Goal: Information Seeking & Learning: Learn about a topic

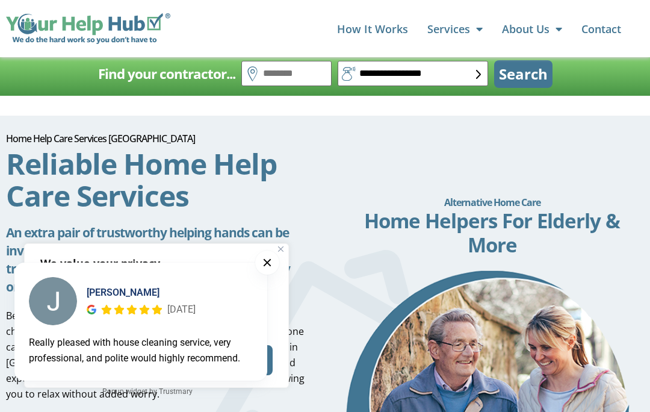
scroll to position [93, 0]
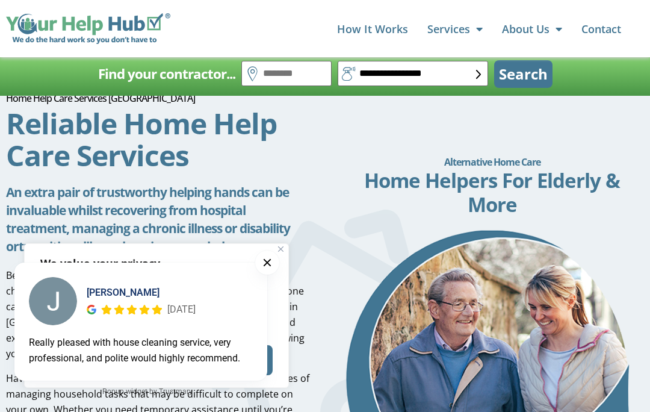
click at [272, 274] on button at bounding box center [267, 262] width 24 height 24
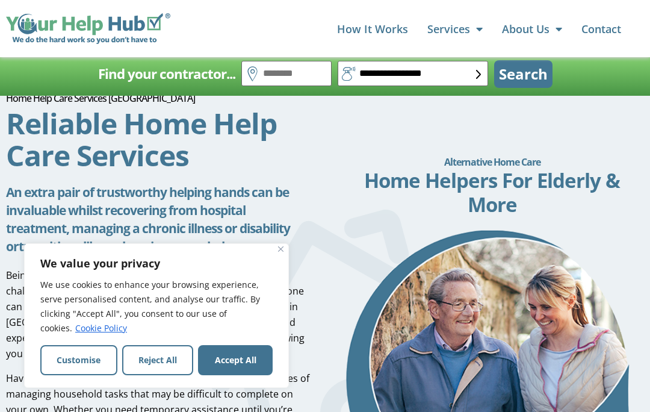
click at [287, 301] on div "We value your privacy We use cookies to enhance your browsing experience, serve…" at bounding box center [156, 315] width 265 height 144
click at [288, 297] on div "We value your privacy We use cookies to enhance your browsing experience, serve…" at bounding box center [156, 315] width 265 height 144
click at [288, 301] on div "We value your privacy We use cookies to enhance your browsing experience, serve…" at bounding box center [156, 315] width 265 height 144
click at [280, 251] on img "Close" at bounding box center [280, 248] width 5 height 5
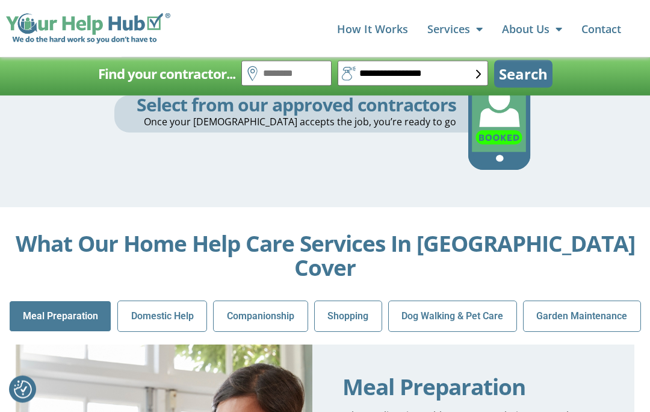
scroll to position [1171, 0]
click at [152, 308] on span "Domestic Help" at bounding box center [162, 316] width 63 height 16
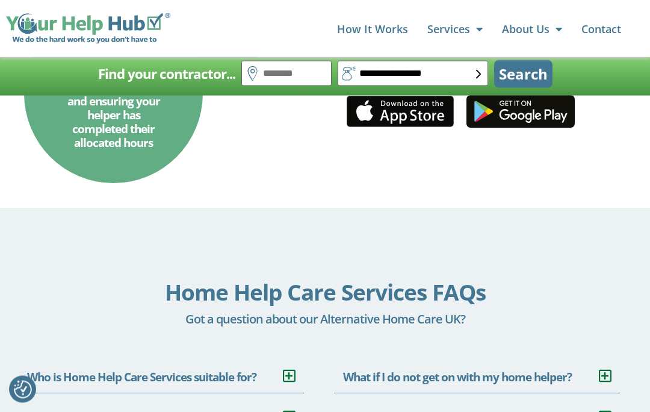
scroll to position [2863, 0]
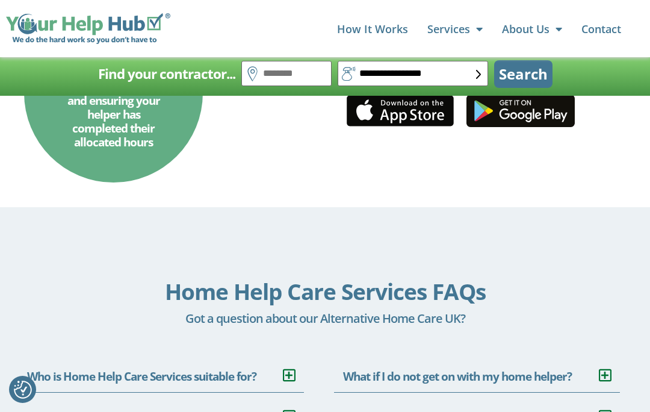
click at [96, 368] on link "Who is Home Help Care Services suitable for?" at bounding box center [141, 376] width 229 height 16
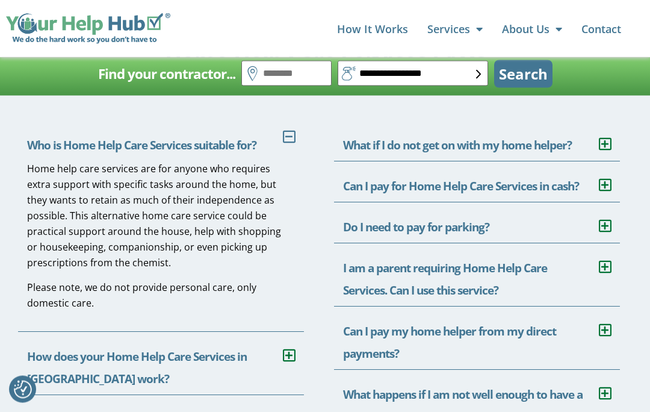
scroll to position [3099, 0]
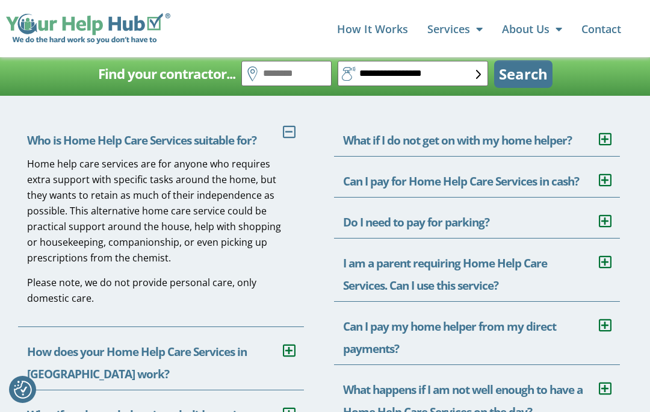
click at [64, 344] on link "How does your Home Help Care Services in [GEOGRAPHIC_DATA] work?" at bounding box center [137, 363] width 220 height 38
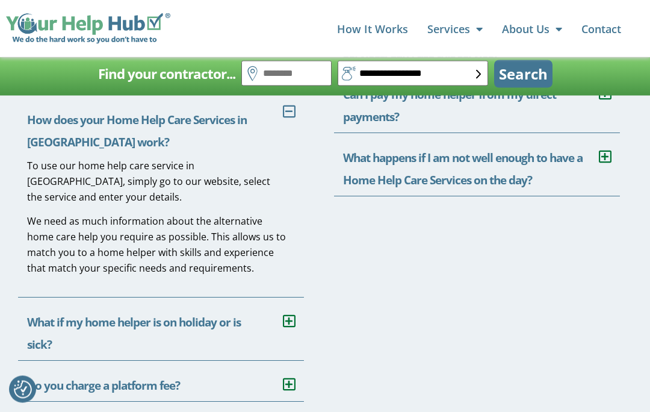
click at [92, 378] on link "Do you charge a platform fee?" at bounding box center [103, 386] width 153 height 16
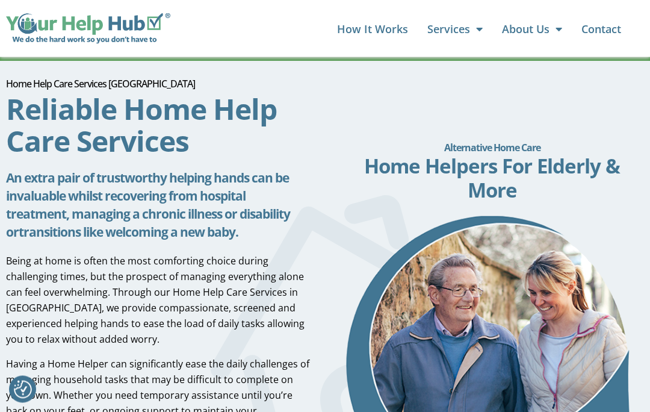
scroll to position [0, 0]
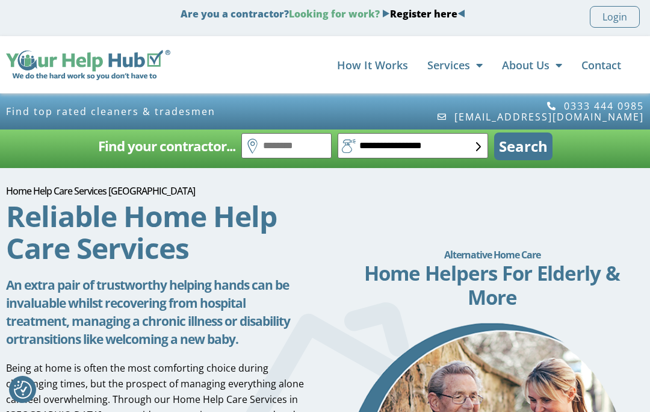
click at [479, 142] on img at bounding box center [478, 146] width 5 height 9
click at [471, 137] on select "**********" at bounding box center [413, 145] width 150 height 25
select select "*"
click at [535, 139] on button "Search" at bounding box center [523, 146] width 58 height 28
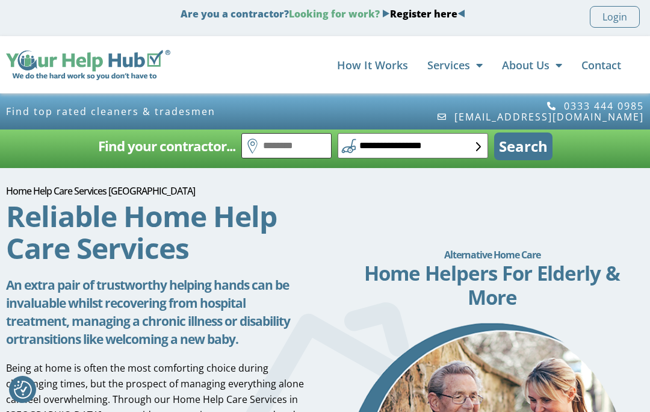
click at [309, 138] on input "text" at bounding box center [286, 145] width 90 height 25
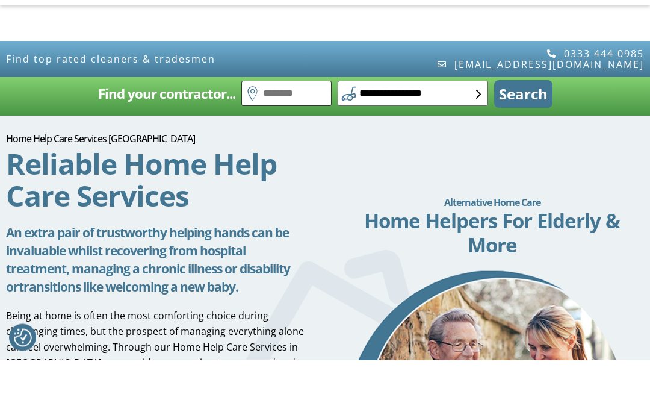
type input "*"
click at [522, 132] on button "Search" at bounding box center [523, 146] width 58 height 28
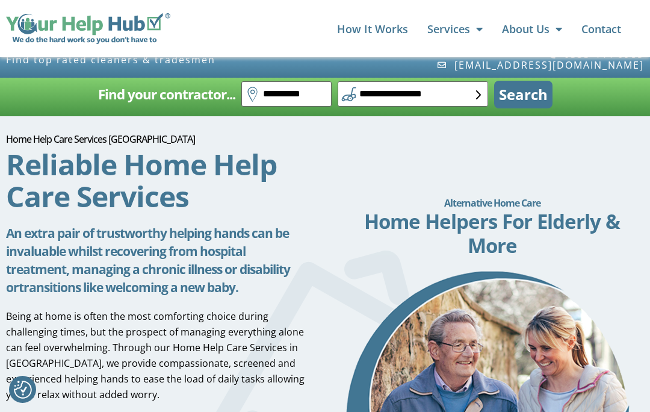
click at [528, 84] on button "Search" at bounding box center [523, 95] width 58 height 28
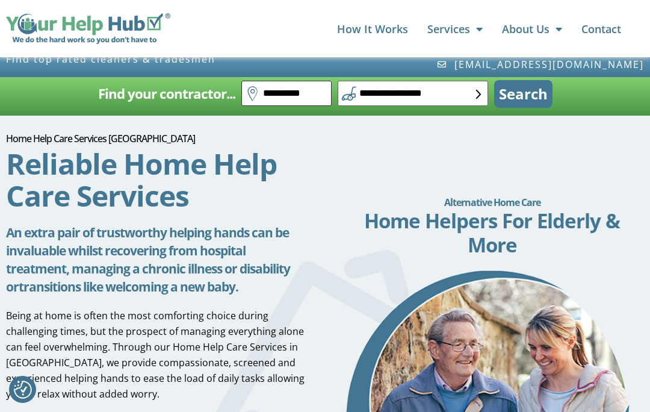
click at [313, 87] on input "**********" at bounding box center [286, 93] width 90 height 25
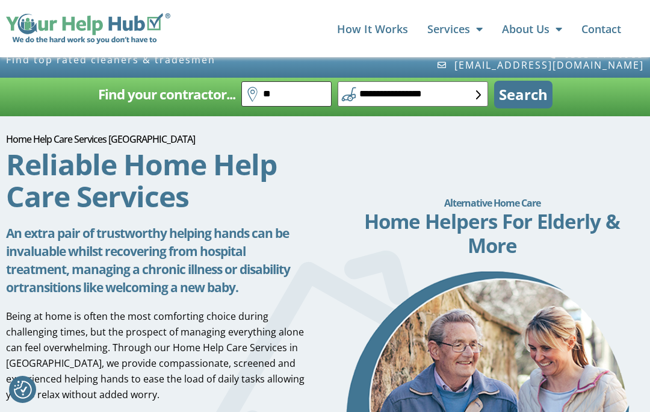
type input "*"
click at [537, 89] on button "Search" at bounding box center [523, 95] width 58 height 28
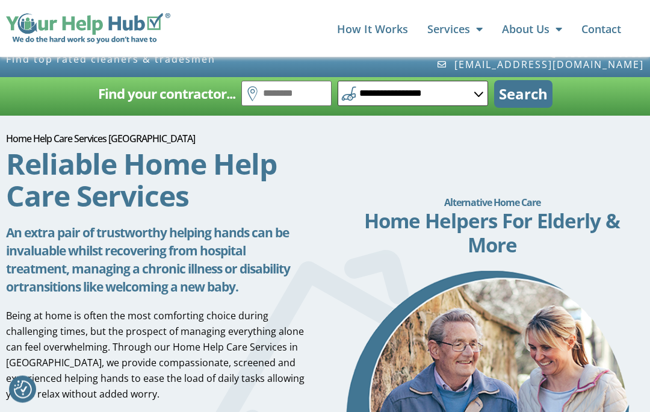
click at [456, 82] on select "**********" at bounding box center [413, 93] width 150 height 25
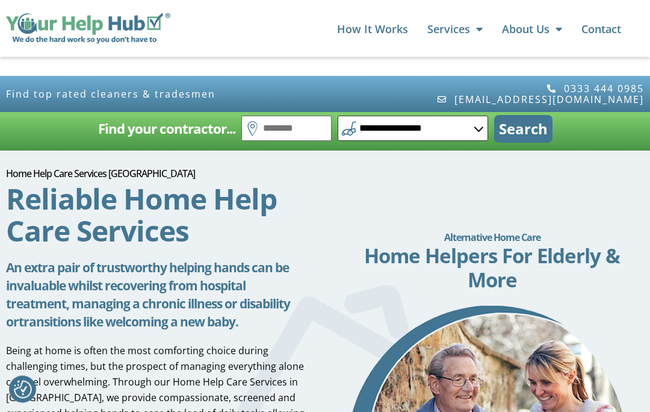
scroll to position [0, 0]
